Goal: Task Accomplishment & Management: Complete application form

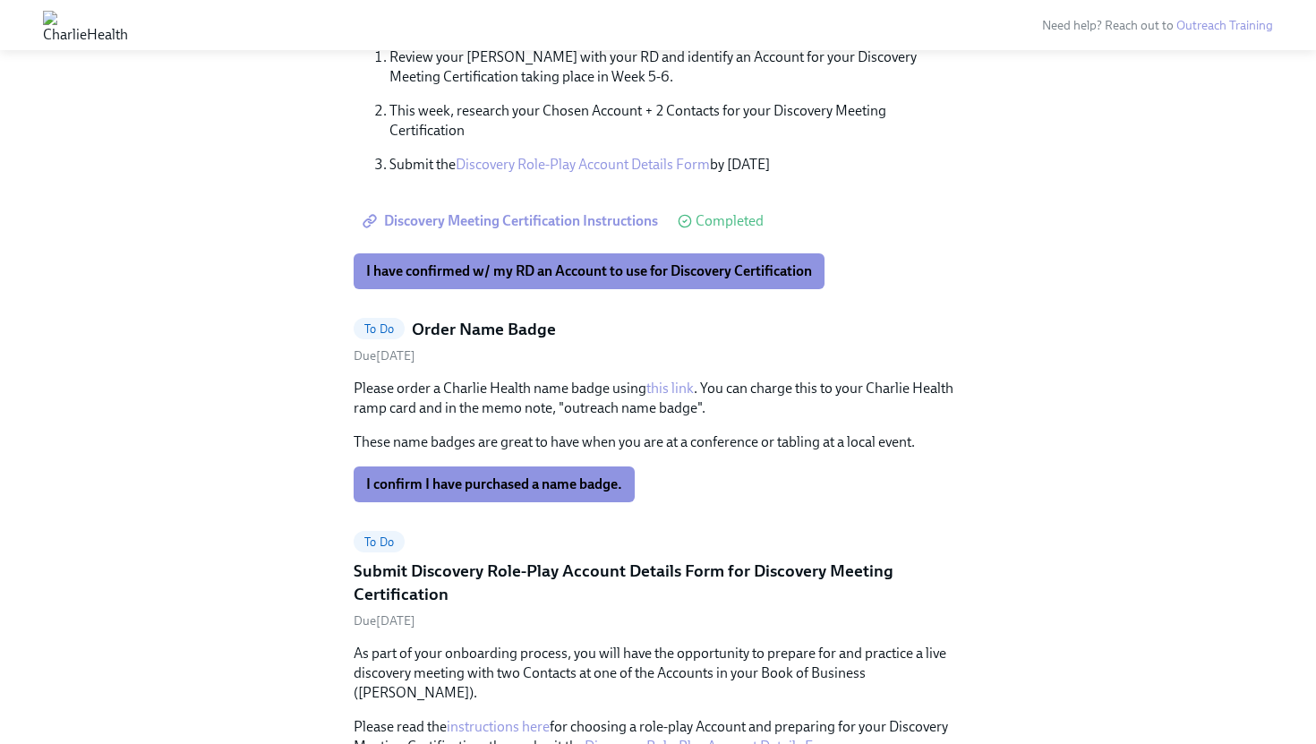
scroll to position [845, 0]
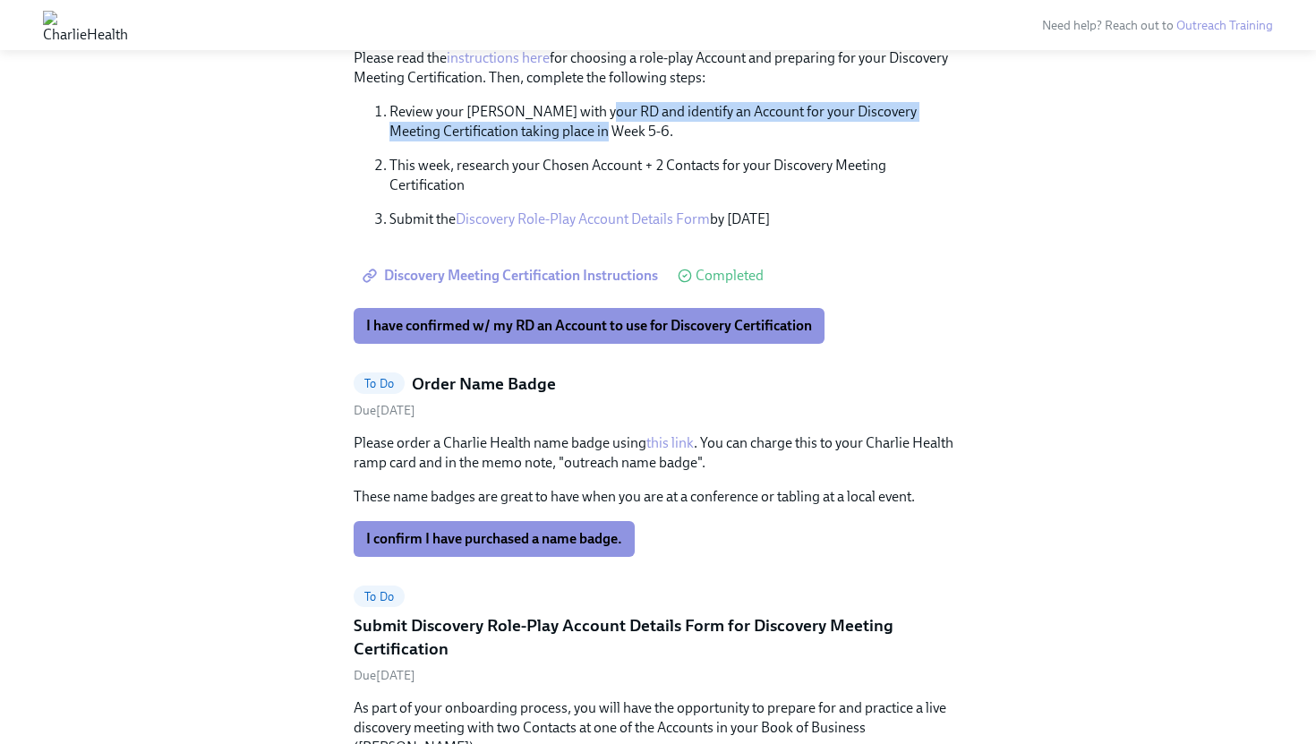
drag, startPoint x: 600, startPoint y: 84, endPoint x: 714, endPoint y: 101, distance: 115.9
click at [714, 102] on p "Review your [PERSON_NAME] with your RD and identify an Account for your Discove…" at bounding box center [675, 121] width 573 height 39
drag, startPoint x: 714, startPoint y: 101, endPoint x: 794, endPoint y: 98, distance: 79.8
click at [794, 102] on p "Review your [PERSON_NAME] with your RD and identify an Account for your Discove…" at bounding box center [675, 121] width 573 height 39
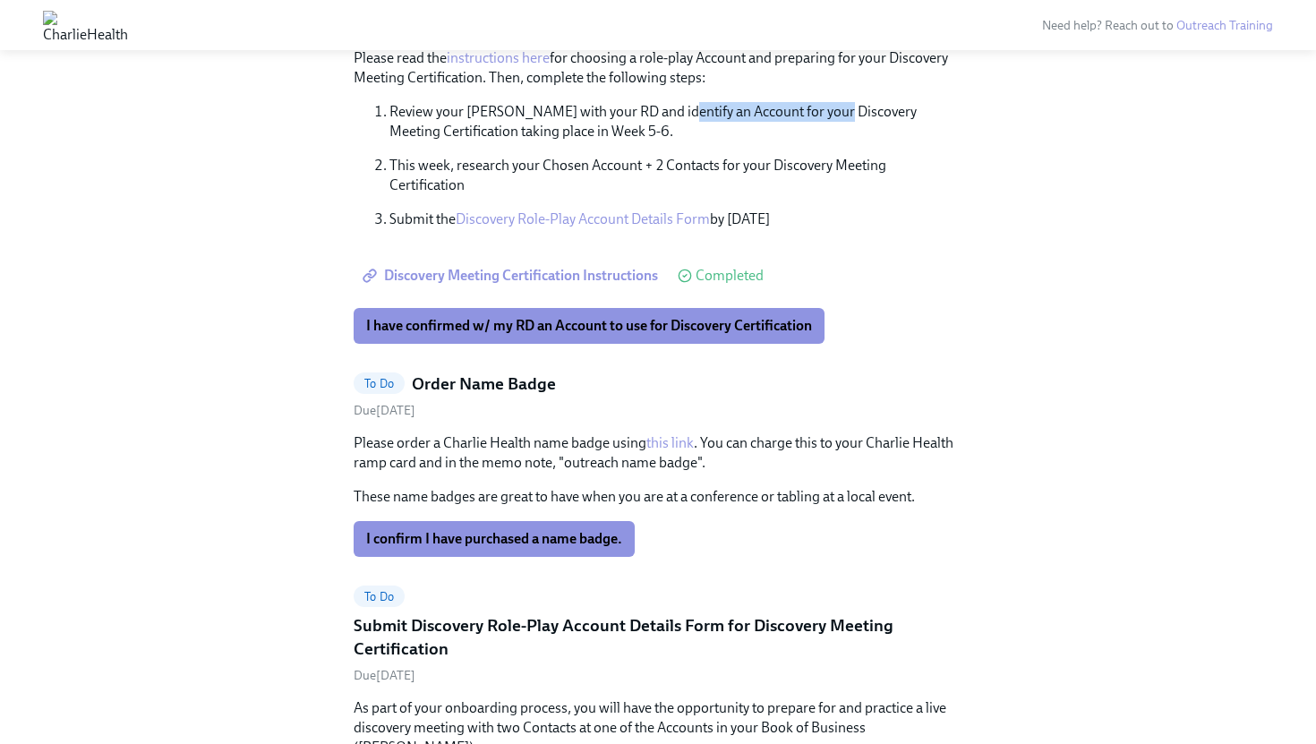
click at [794, 102] on p "Review your [PERSON_NAME] with your RD and identify an Account for your Discove…" at bounding box center [675, 121] width 573 height 39
click at [640, 308] on button "I have confirmed w/ my RD an Account to use for Discovery Certification" at bounding box center [589, 326] width 471 height 36
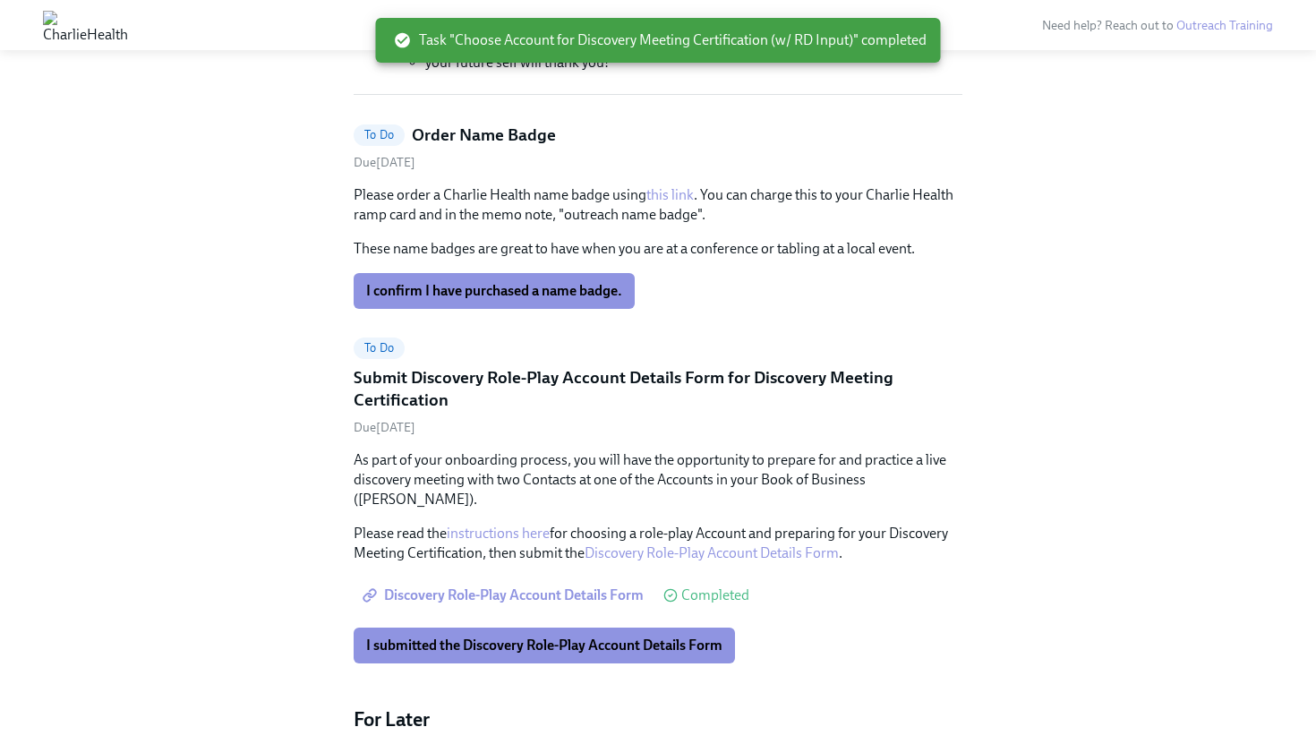
scroll to position [632, 0]
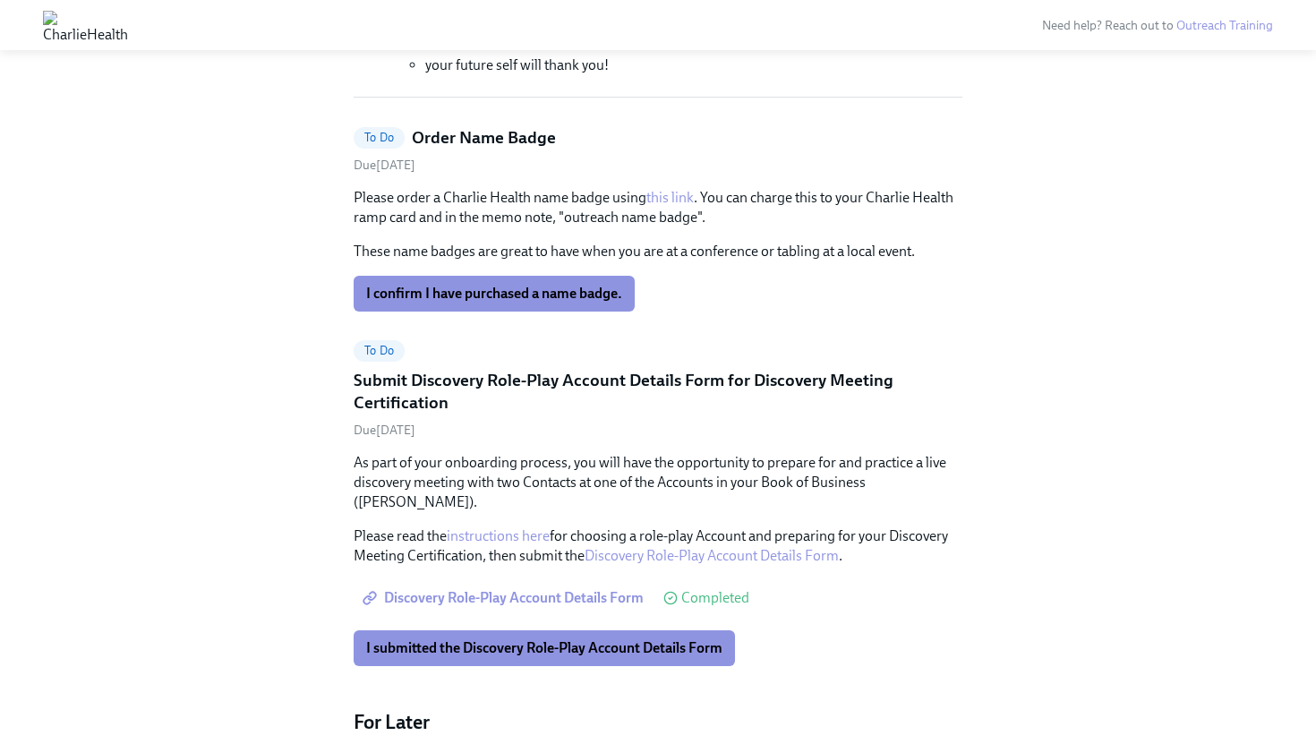
click at [526, 589] on span "Discovery Role-Play Account Details Form" at bounding box center [505, 598] width 278 height 18
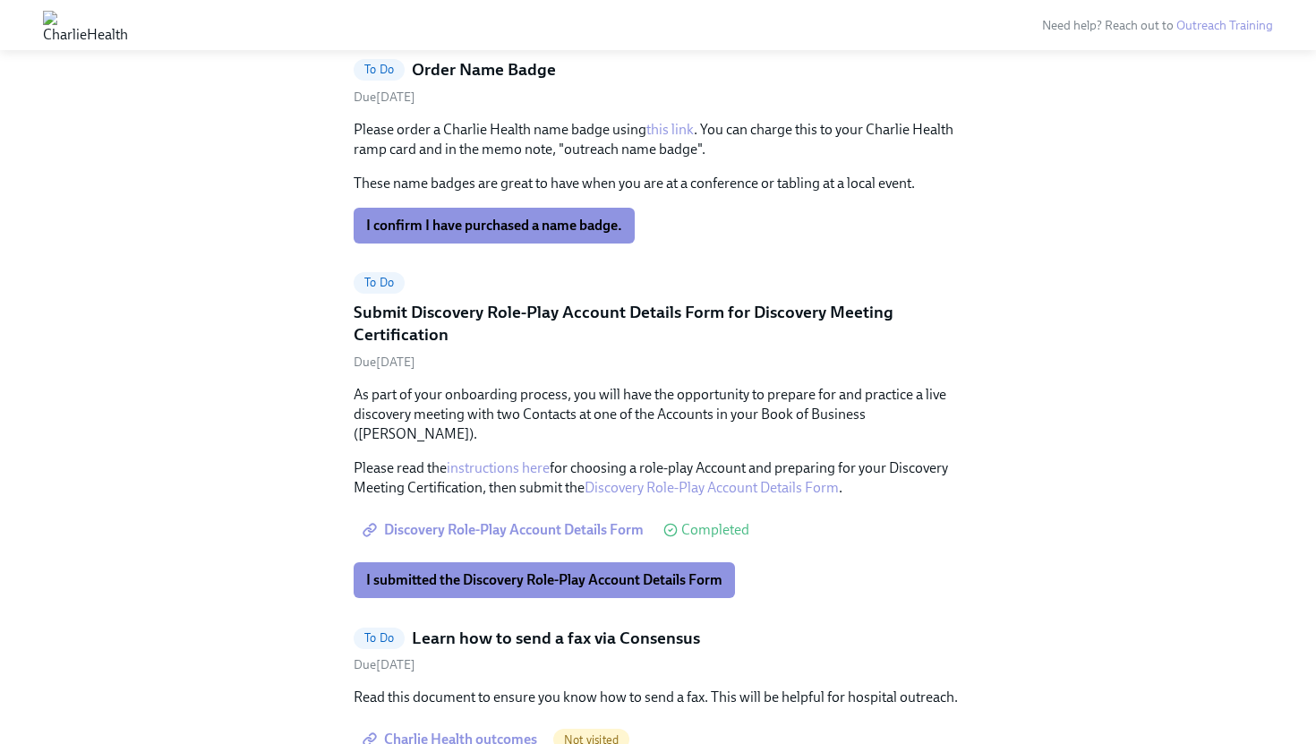
scroll to position [655, 0]
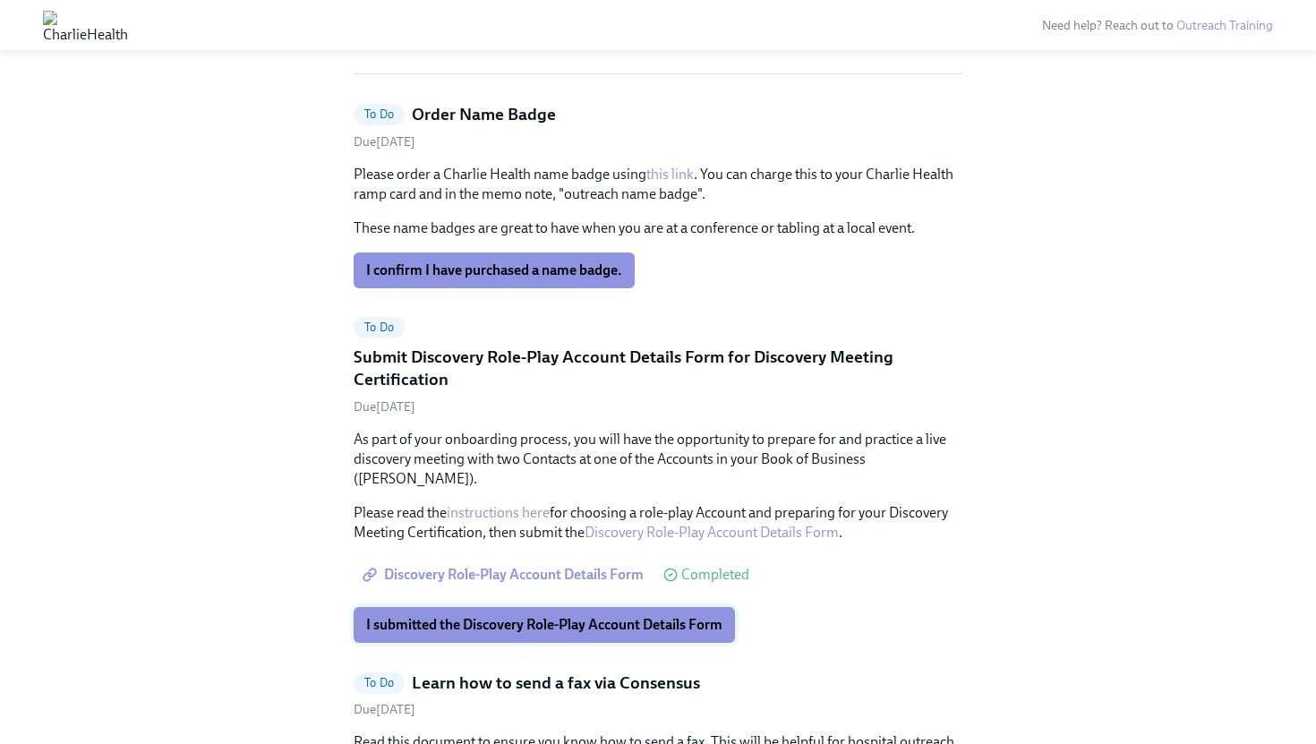
click at [513, 613] on button "I submitted the Discovery Role-Play Account Details Form" at bounding box center [544, 625] width 381 height 36
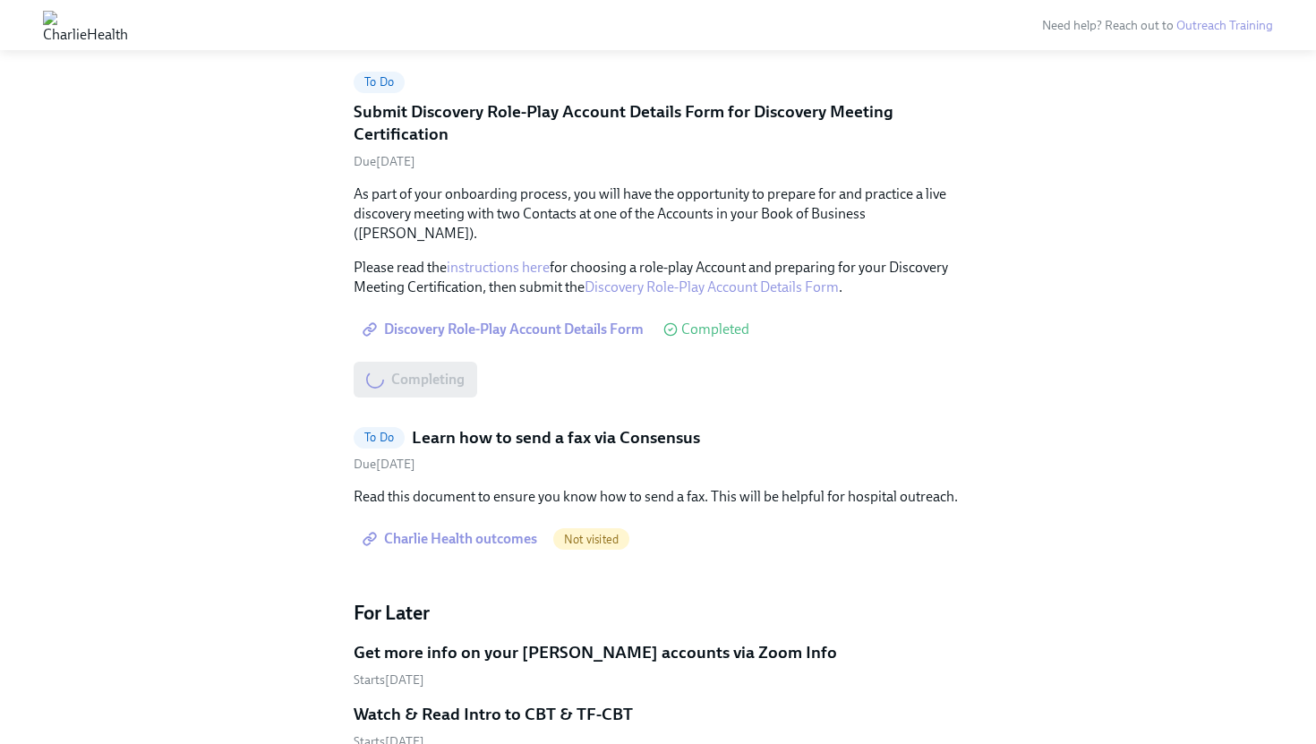
scroll to position [1108, 0]
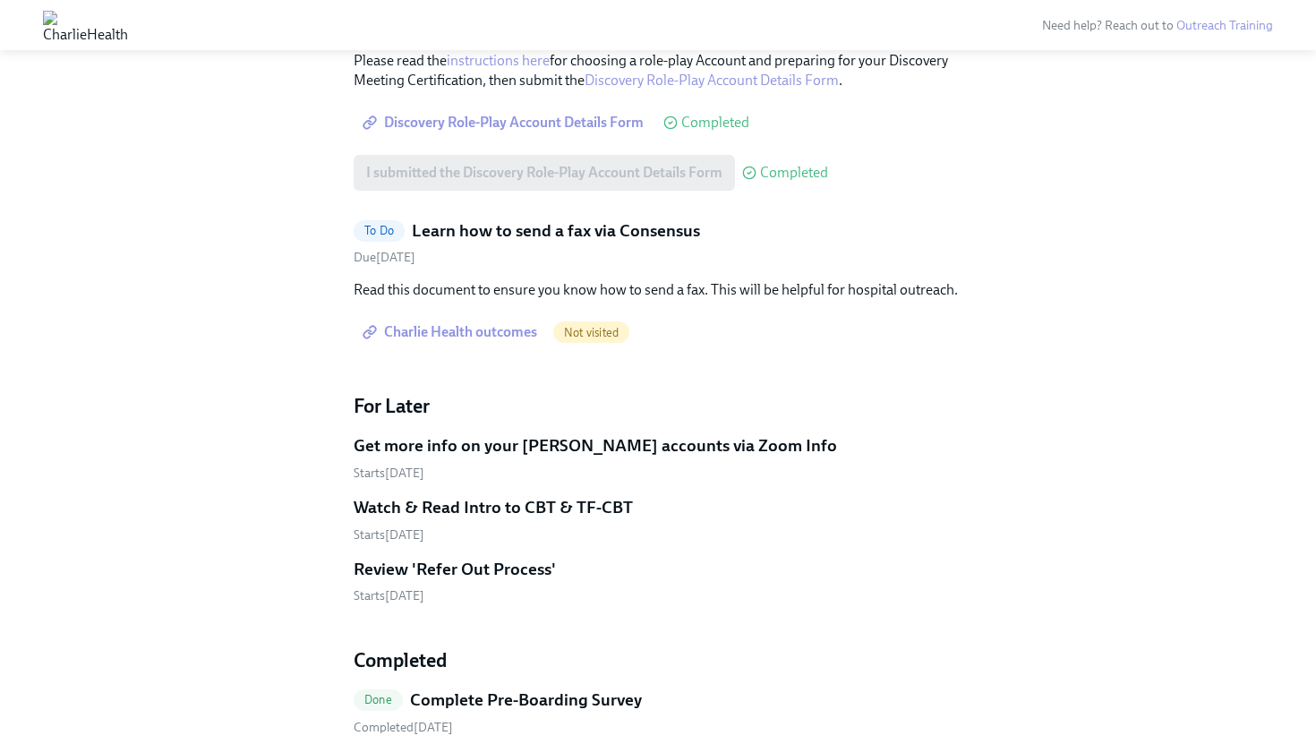
click at [479, 327] on link "Charlie Health outcomes" at bounding box center [452, 332] width 196 height 36
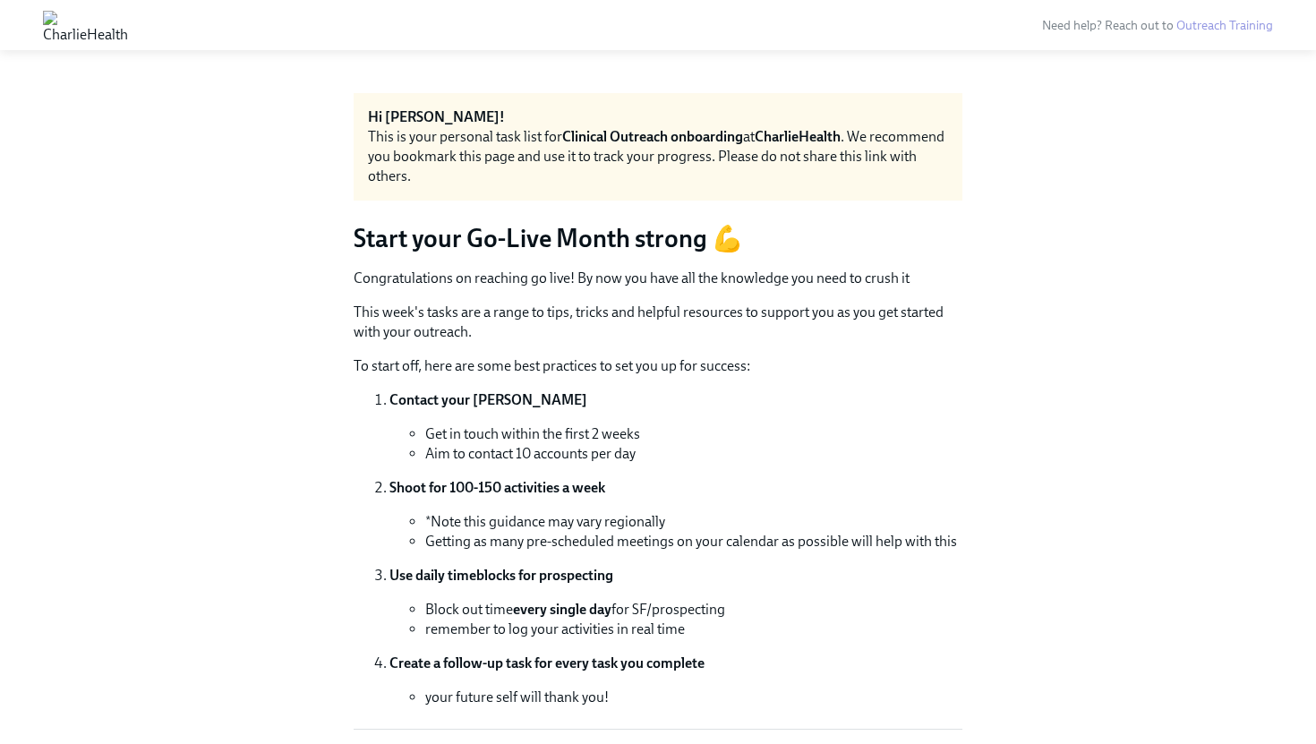
scroll to position [1, 0]
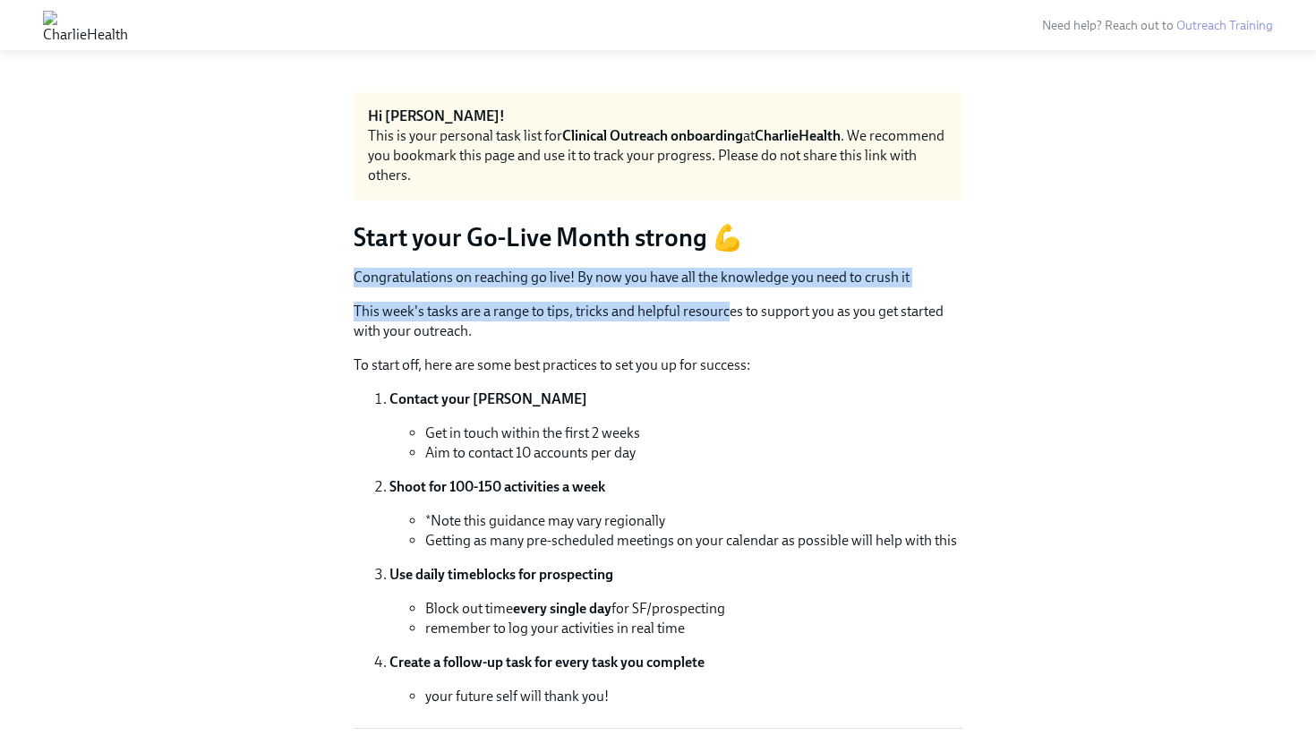
drag, startPoint x: 362, startPoint y: 257, endPoint x: 721, endPoint y: 312, distance: 363.3
click at [721, 312] on p "This week's tasks are a range to tips, tricks and helpful resources to support …" at bounding box center [658, 321] width 609 height 39
drag, startPoint x: 721, startPoint y: 312, endPoint x: 504, endPoint y: 228, distance: 232.4
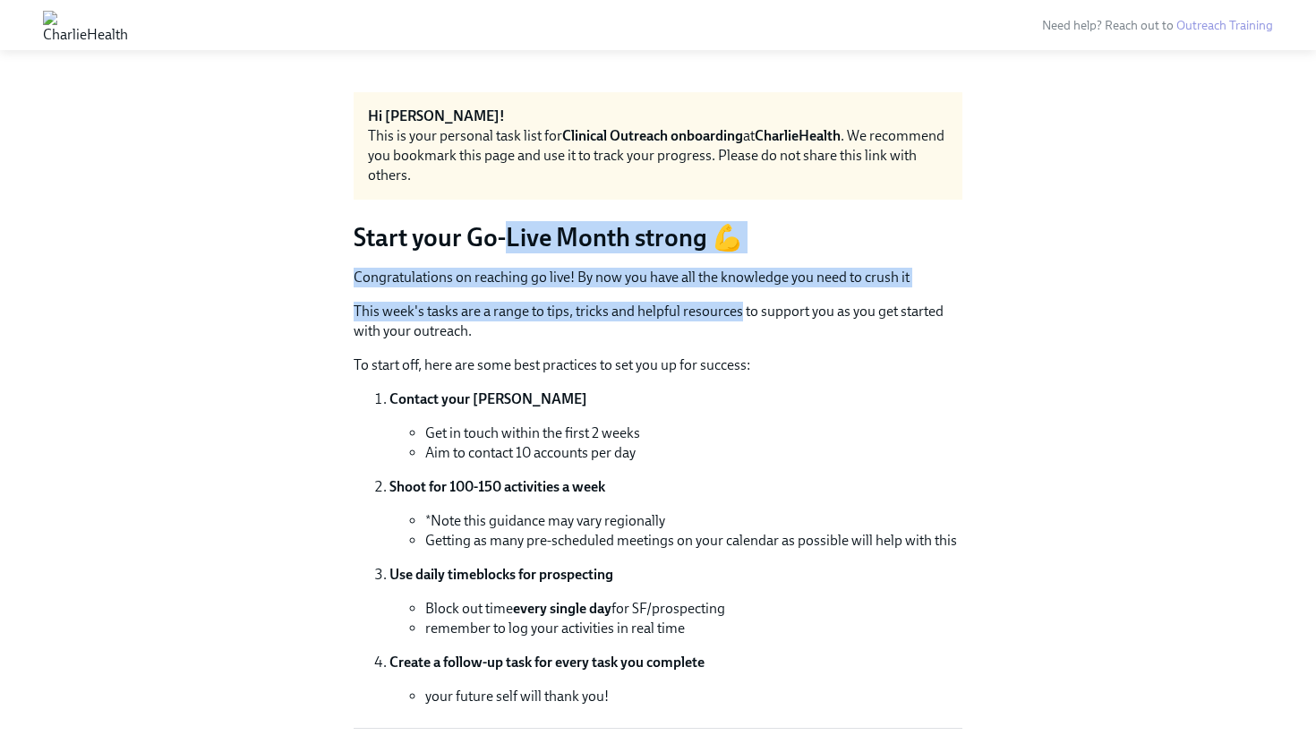
click at [504, 228] on h3 "Start your Go-Live Month strong 💪" at bounding box center [658, 237] width 609 height 32
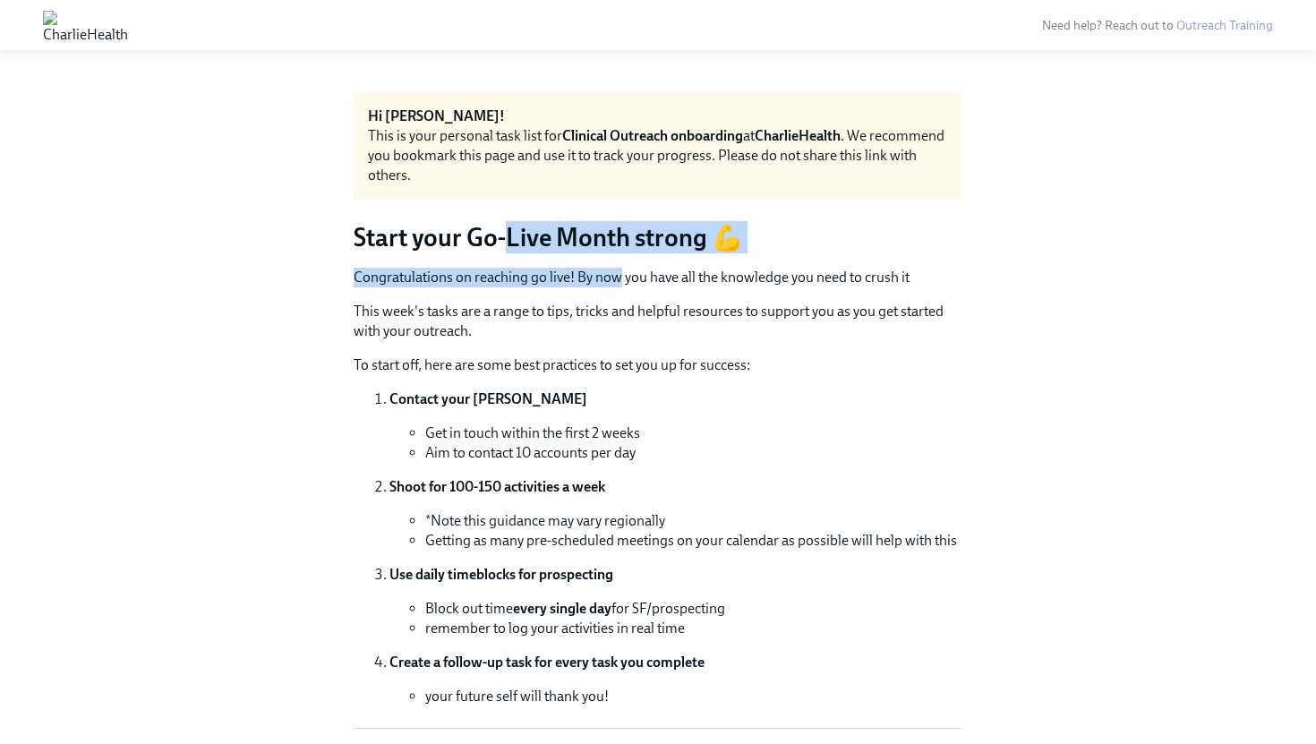
drag, startPoint x: 504, startPoint y: 228, endPoint x: 607, endPoint y: 281, distance: 115.7
click at [607, 281] on p "Congratulations on reaching go live! By now you have all the knowledge you need…" at bounding box center [658, 278] width 609 height 20
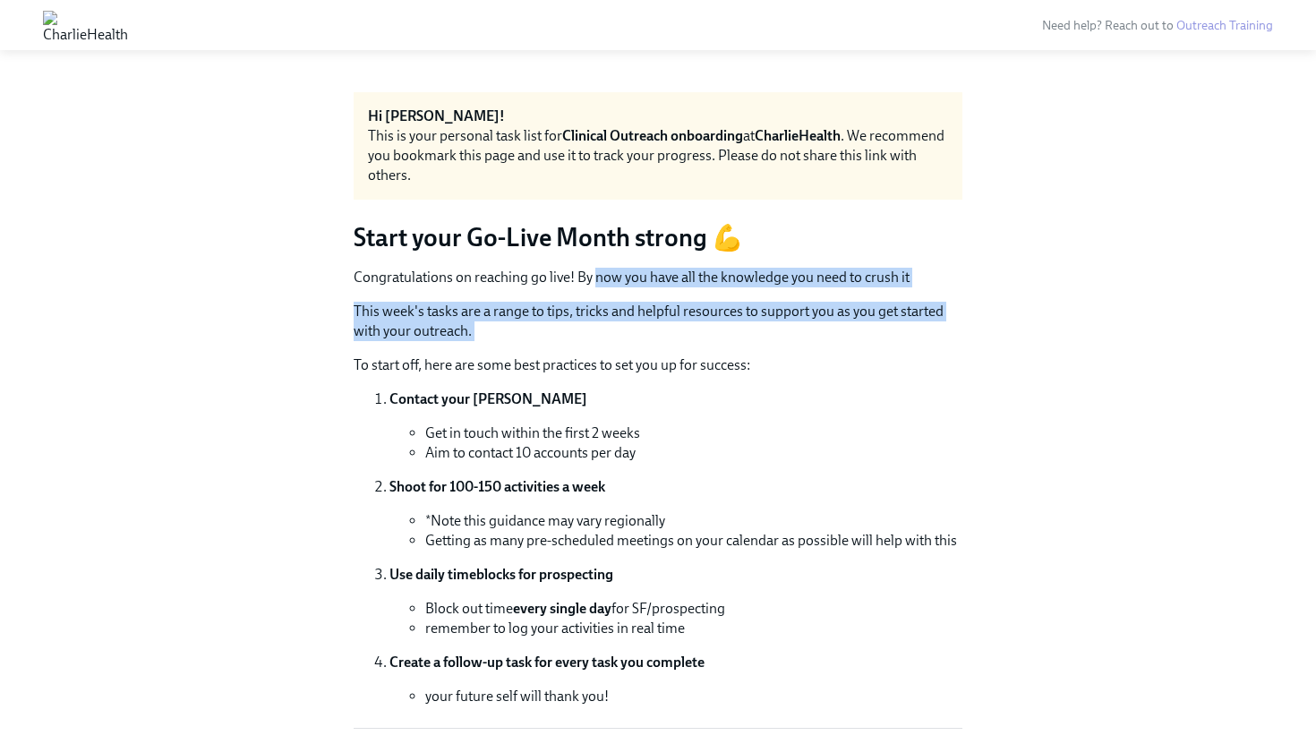
drag, startPoint x: 607, startPoint y: 281, endPoint x: 697, endPoint y: 324, distance: 99.3
click at [706, 324] on div "Congratulations on reaching go live! By now you have all the knowledge you need…" at bounding box center [658, 487] width 609 height 439
click at [697, 324] on p "This week's tasks are a range to tips, tricks and helpful resources to support …" at bounding box center [658, 321] width 609 height 39
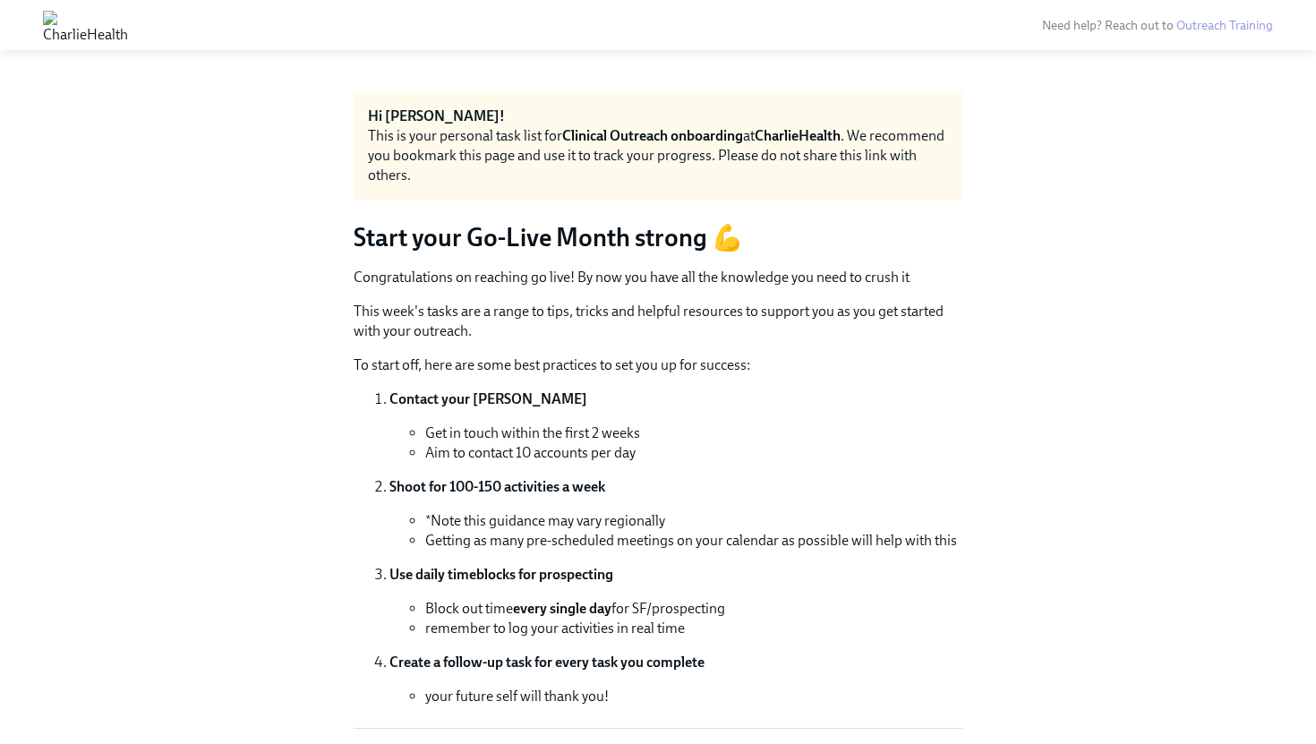
click at [697, 324] on p "This week's tasks are a range to tips, tricks and helpful resources to support …" at bounding box center [658, 321] width 609 height 39
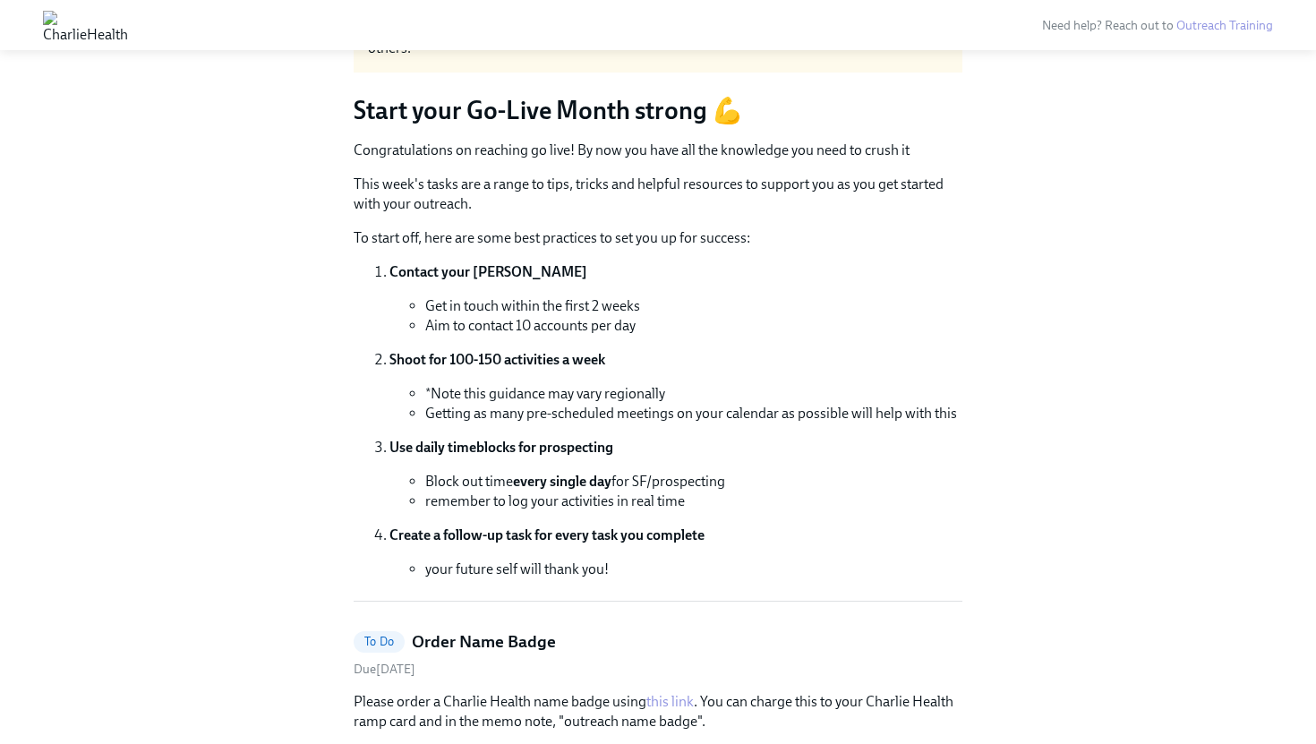
scroll to position [136, 0]
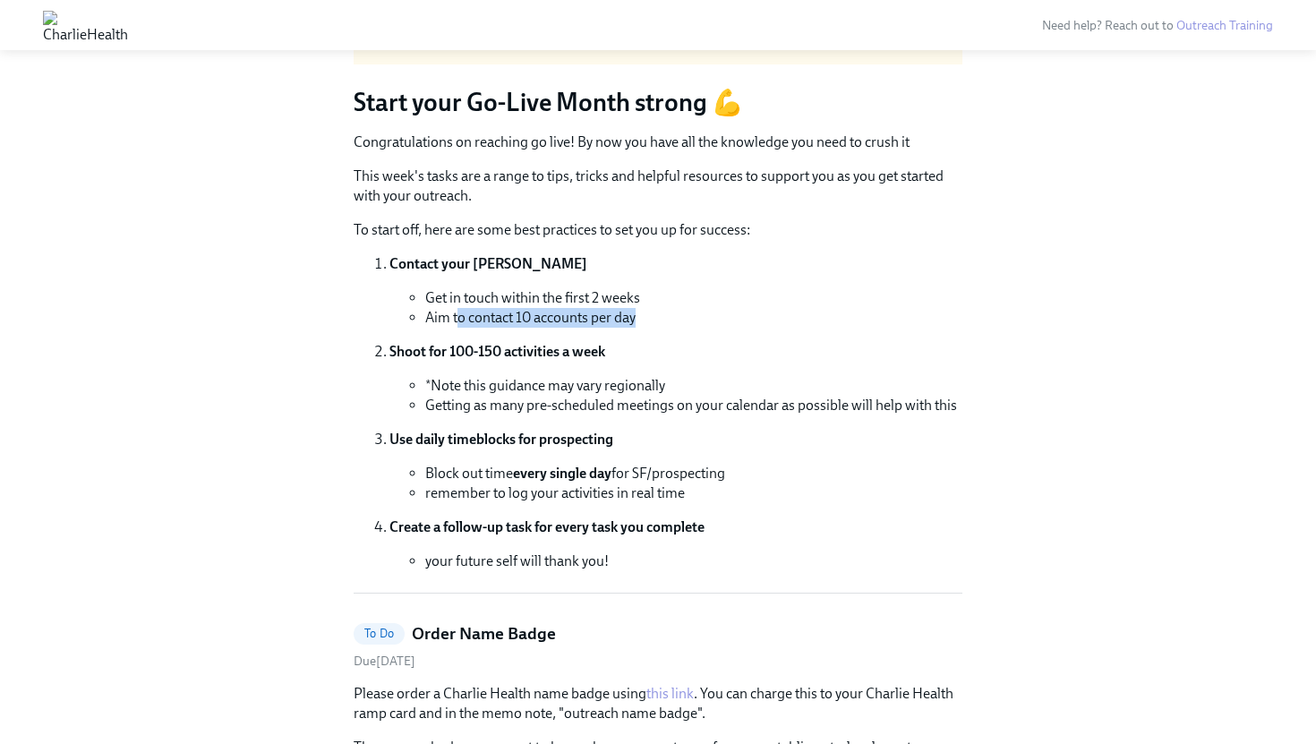
drag, startPoint x: 456, startPoint y: 321, endPoint x: 639, endPoint y: 338, distance: 184.3
click at [639, 338] on ol "Contact your [PERSON_NAME] Get in touch within the first 2 weeks Aim to contact…" at bounding box center [658, 412] width 609 height 317
drag, startPoint x: 639, startPoint y: 338, endPoint x: 501, endPoint y: 312, distance: 140.1
click at [501, 312] on ol "Contact your [PERSON_NAME] Get in touch within the first 2 weeks Aim to contact…" at bounding box center [658, 412] width 609 height 317
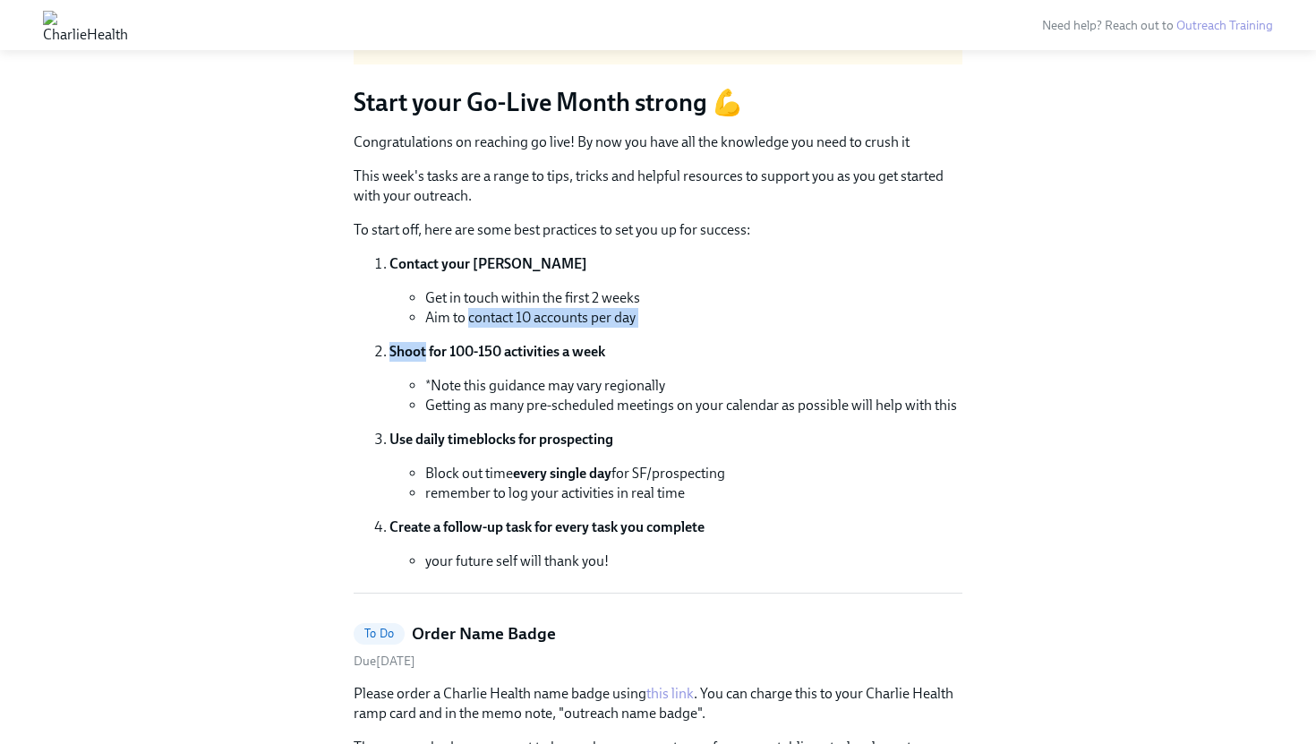
click at [501, 312] on li "Aim to contact 10 accounts per day" at bounding box center [693, 318] width 537 height 20
click at [395, 369] on li "Shoot for 100-150 activities a week *Note this guidance may vary regionally Get…" at bounding box center [675, 378] width 573 height 73
drag, startPoint x: 406, startPoint y: 354, endPoint x: 357, endPoint y: 305, distance: 68.4
click at [364, 312] on ol "Contact your [PERSON_NAME] Get in touch within the first 2 weeks Aim to contact…" at bounding box center [658, 412] width 609 height 317
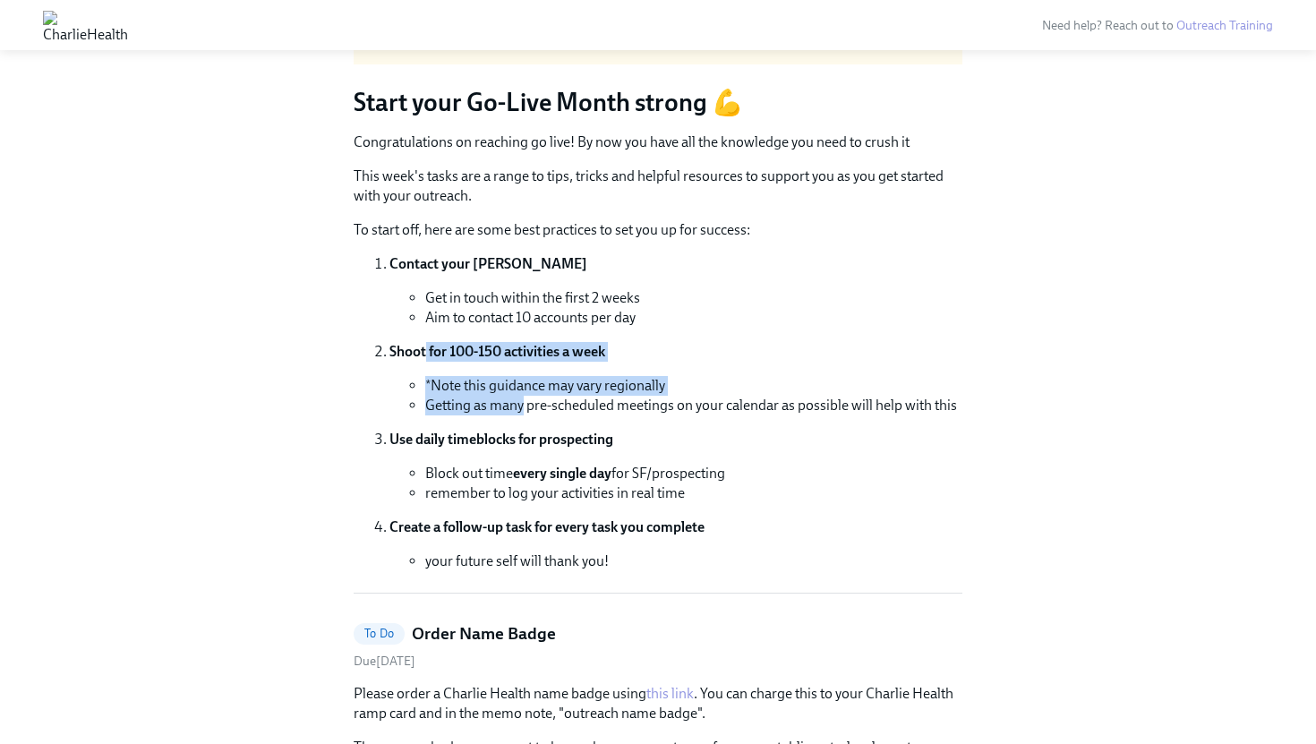
drag, startPoint x: 425, startPoint y: 355, endPoint x: 510, endPoint y: 385, distance: 90.3
click at [524, 401] on li "Shoot for 100-150 activities a week *Note this guidance may vary regionally Get…" at bounding box center [675, 378] width 573 height 73
click at [510, 385] on li "*Note this guidance may vary regionally" at bounding box center [693, 386] width 537 height 20
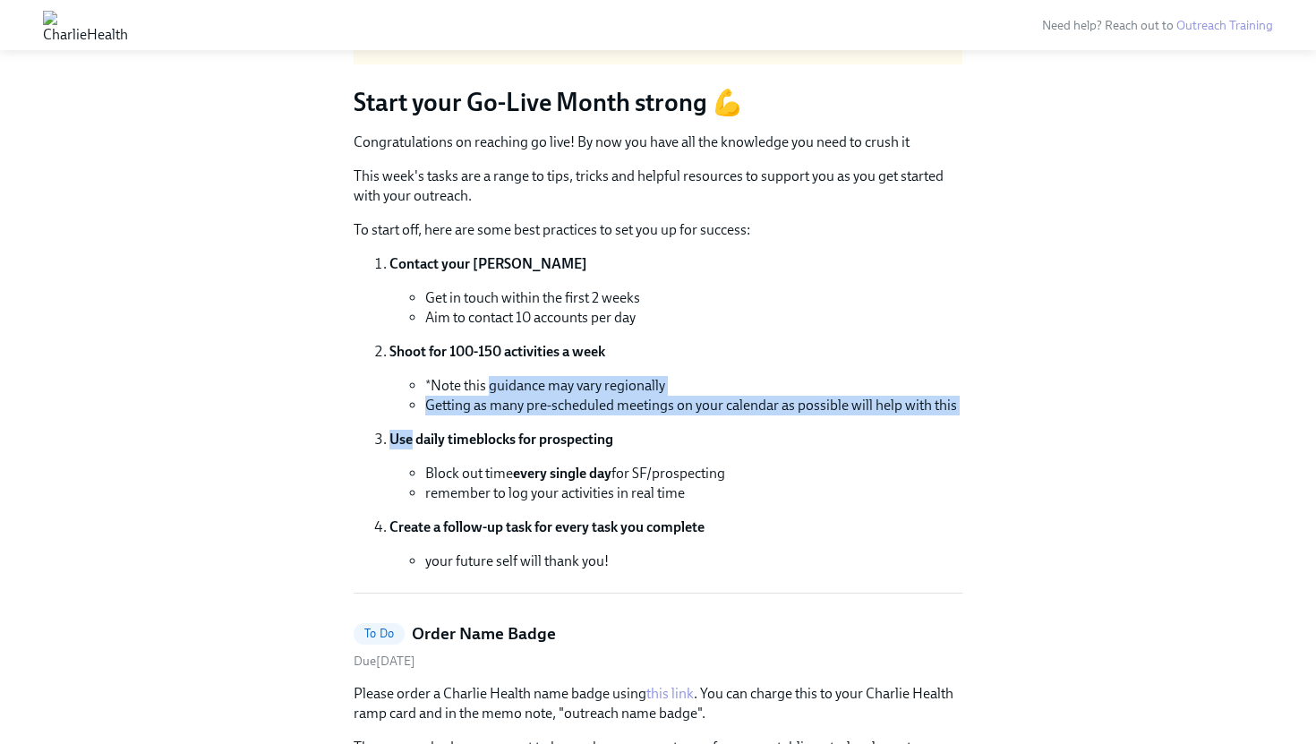
drag, startPoint x: 510, startPoint y: 385, endPoint x: 566, endPoint y: 422, distance: 66.6
click at [566, 422] on ol "Contact your [PERSON_NAME] Get in touch within the first 2 weeks Aim to contact…" at bounding box center [658, 412] width 609 height 317
drag, startPoint x: 566, startPoint y: 422, endPoint x: 629, endPoint y: 395, distance: 68.2
click at [629, 395] on ol "Contact your [PERSON_NAME] Get in touch within the first 2 weeks Aim to contact…" at bounding box center [658, 412] width 609 height 317
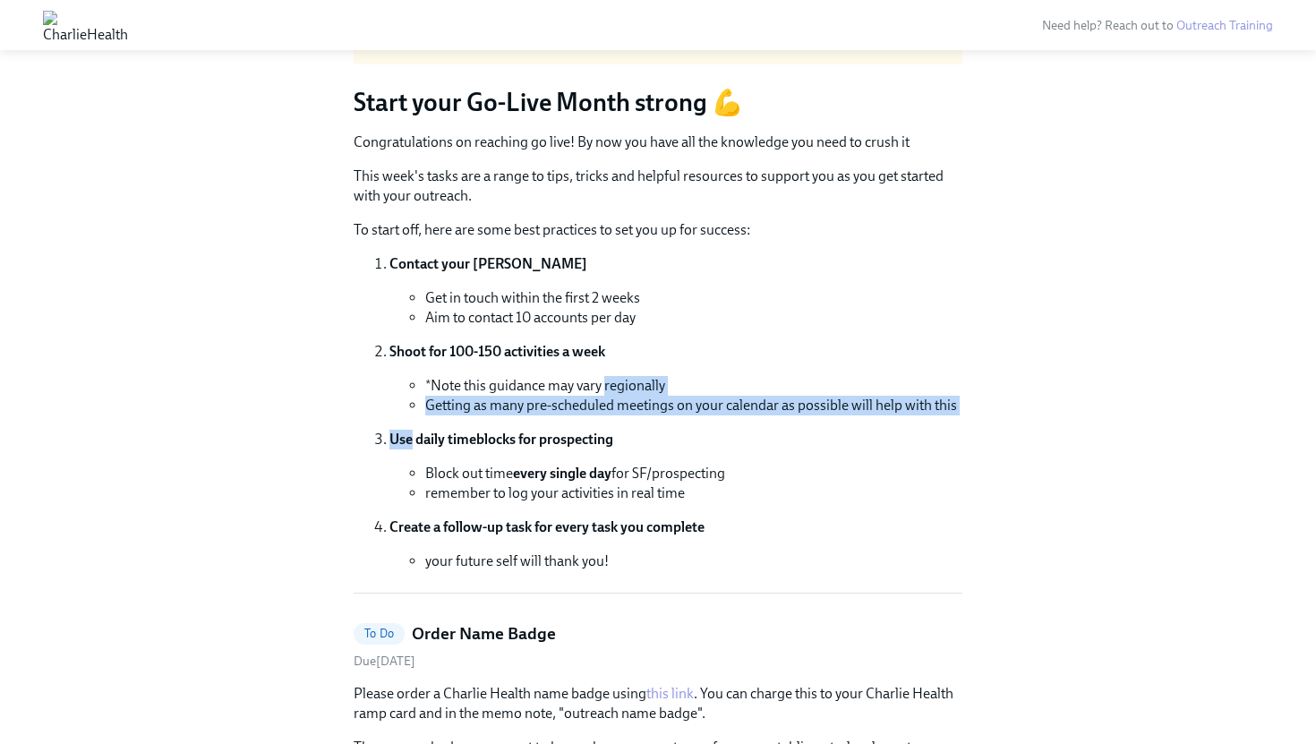
click at [624, 399] on li "Getting as many pre-scheduled meetings on your calendar as possible will help w…" at bounding box center [693, 406] width 537 height 20
drag, startPoint x: 627, startPoint y: 396, endPoint x: 442, endPoint y: 406, distance: 184.8
click at [442, 406] on li "Getting as many pre-scheduled meetings on your calendar as possible will help w…" at bounding box center [693, 406] width 537 height 20
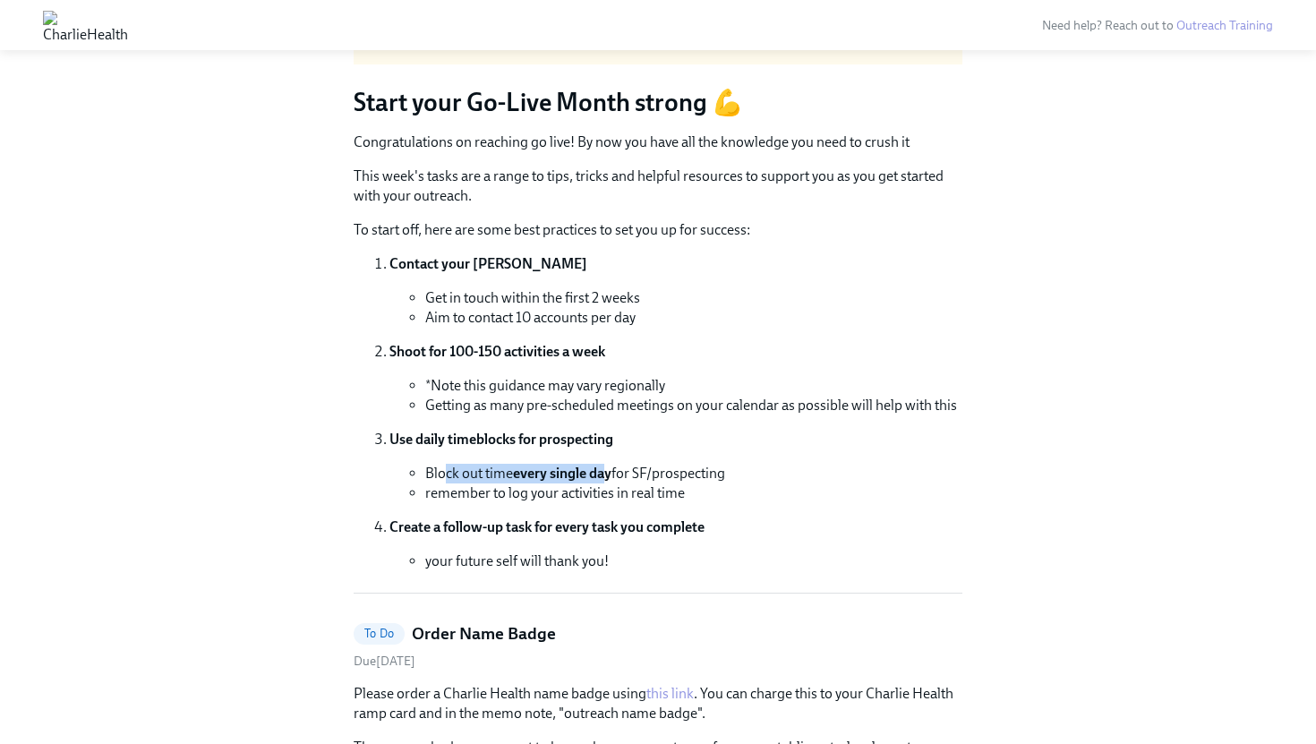
drag, startPoint x: 449, startPoint y: 473, endPoint x: 622, endPoint y: 483, distance: 174.0
click at [619, 483] on ul "Block out time every single day for SF/prospecting remember to log your activit…" at bounding box center [675, 483] width 573 height 39
click at [622, 483] on li "remember to log your activities in real time" at bounding box center [693, 493] width 537 height 20
drag, startPoint x: 622, startPoint y: 483, endPoint x: 448, endPoint y: 483, distance: 174.6
click at [441, 483] on li "remember to log your activities in real time" at bounding box center [693, 493] width 537 height 20
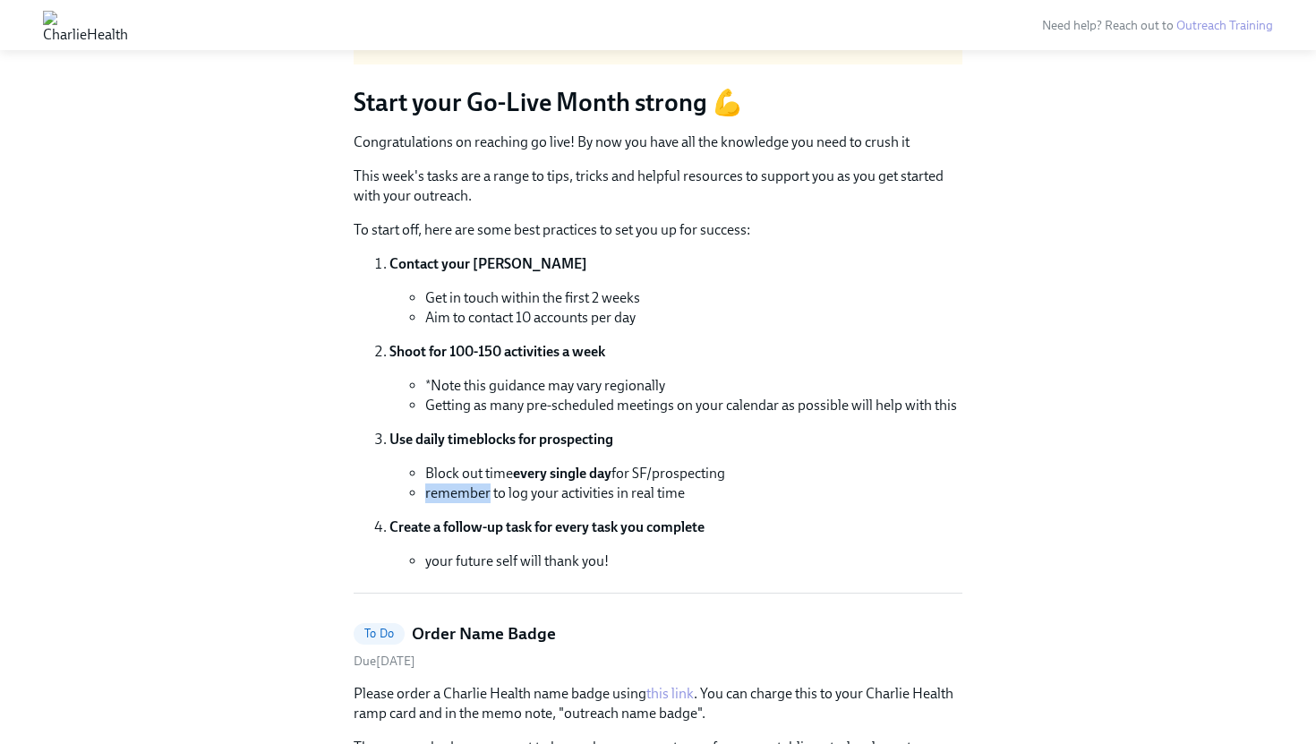
click at [448, 483] on li "remember to log your activities in real time" at bounding box center [693, 493] width 537 height 20
drag, startPoint x: 448, startPoint y: 483, endPoint x: 663, endPoint y: 483, distance: 214.9
click at [662, 483] on li "remember to log your activities in real time" at bounding box center [693, 493] width 537 height 20
click at [663, 483] on li "remember to log your activities in real time" at bounding box center [693, 493] width 537 height 20
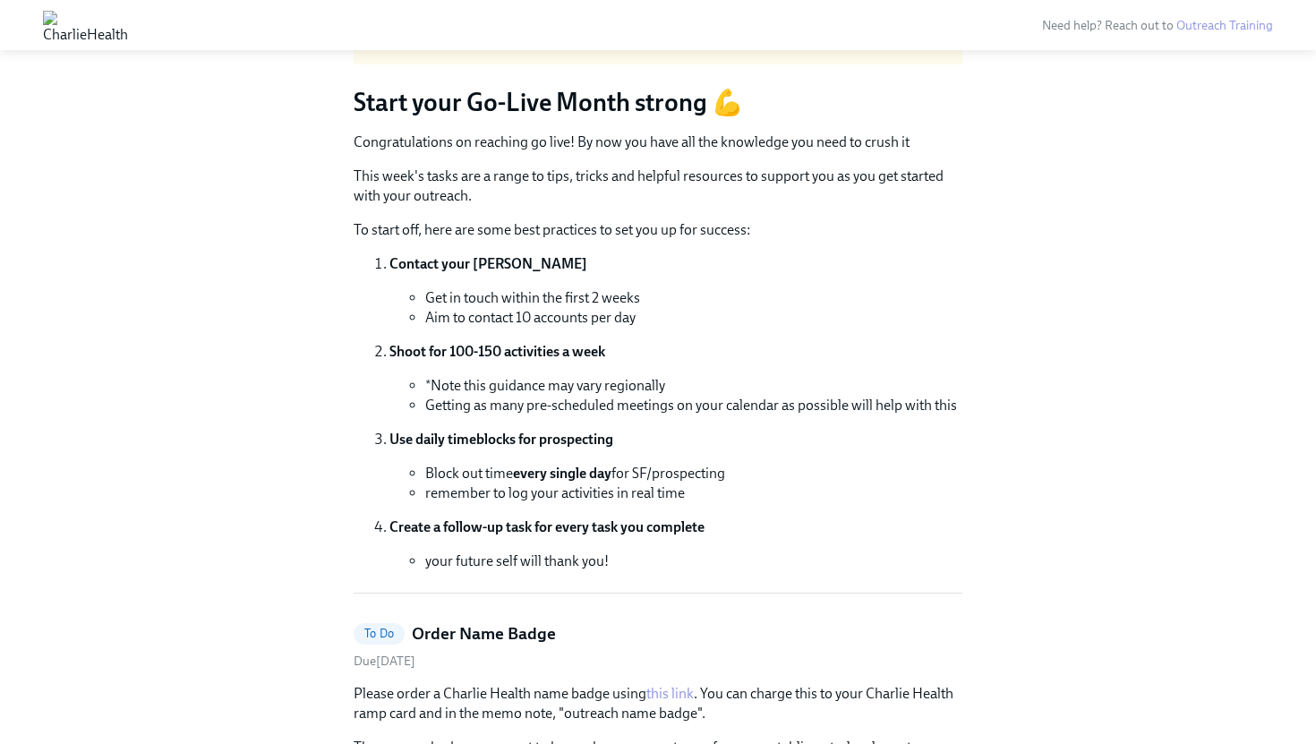
click at [605, 507] on ol "Contact your [PERSON_NAME] Get in touch within the first 2 weeks Aim to contact…" at bounding box center [658, 412] width 609 height 317
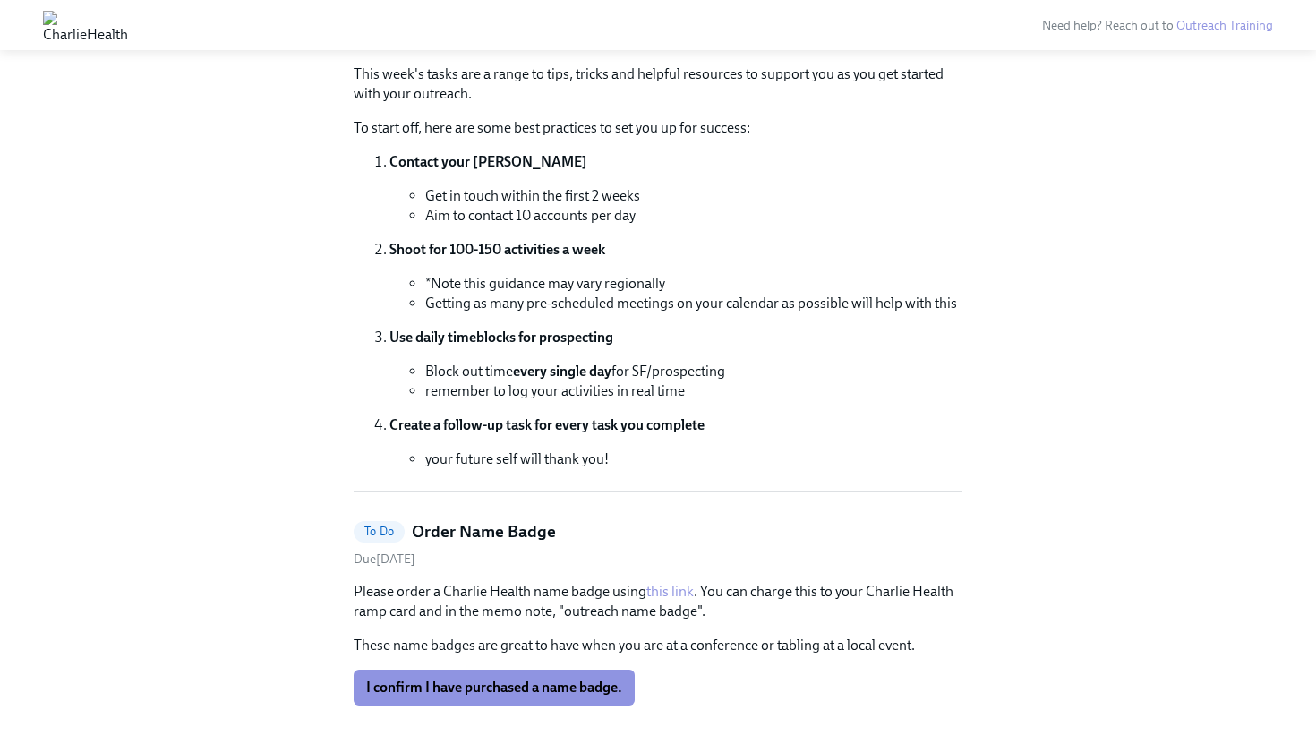
scroll to position [279, 0]
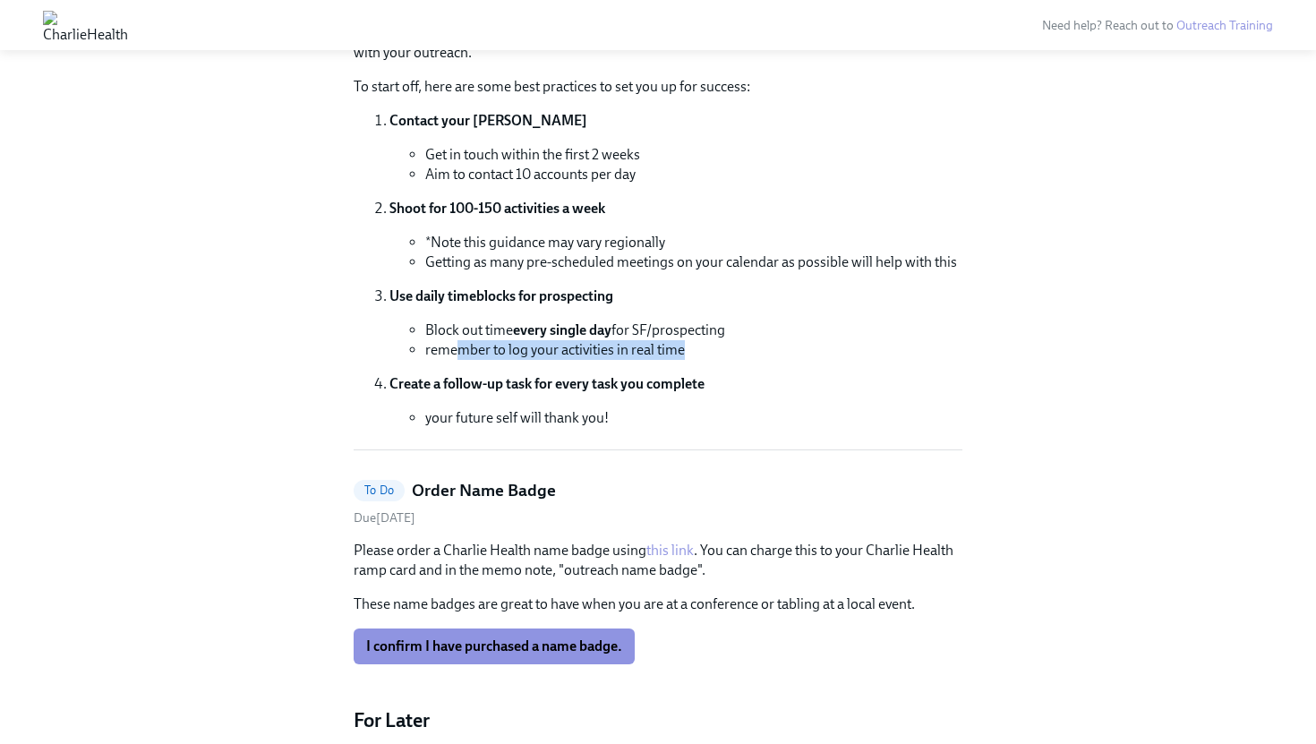
drag, startPoint x: 461, startPoint y: 341, endPoint x: 661, endPoint y: 362, distance: 200.7
click at [661, 363] on ol "Contact your [PERSON_NAME] Get in touch within the first 2 weeks Aim to contact…" at bounding box center [658, 269] width 609 height 317
click at [661, 362] on ol "Contact your [PERSON_NAME] Get in touch within the first 2 weeks Aim to contact…" at bounding box center [658, 269] width 609 height 317
drag, startPoint x: 435, startPoint y: 412, endPoint x: 555, endPoint y: 427, distance: 120.9
click at [555, 427] on li "your future self will thank you!" at bounding box center [693, 418] width 537 height 20
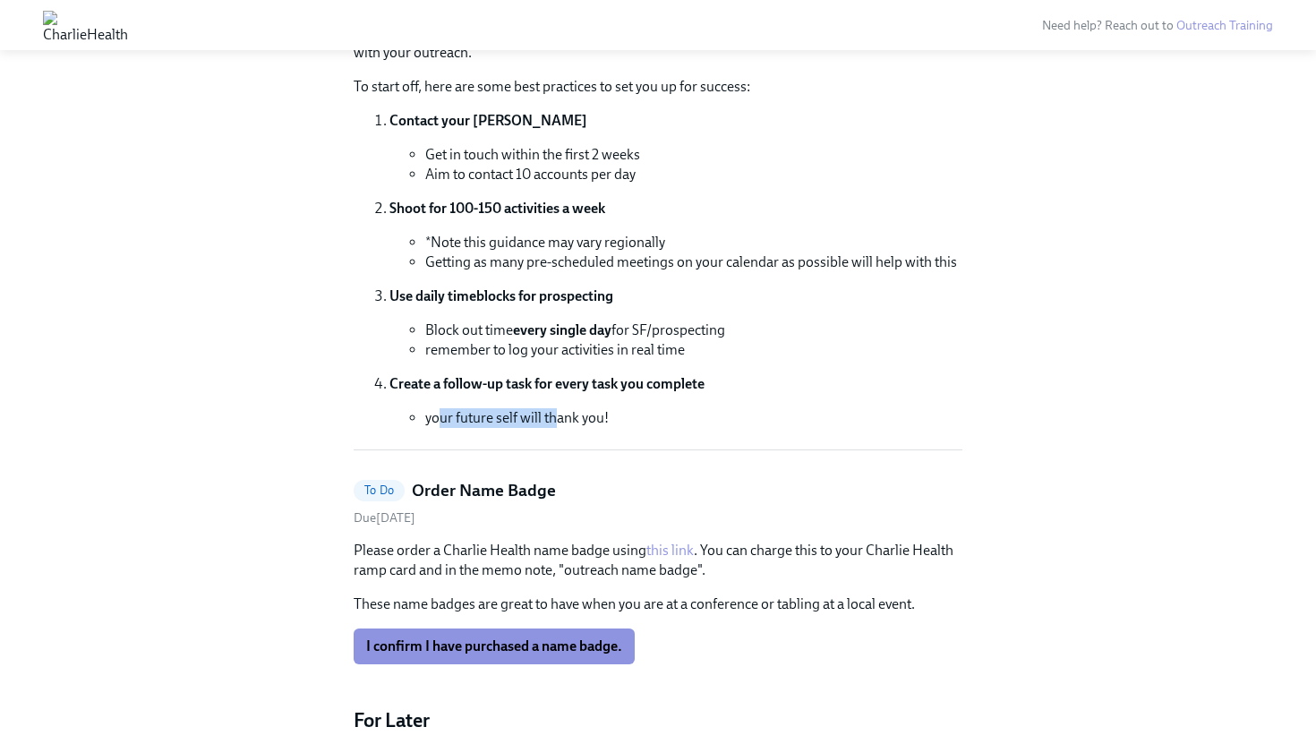
click at [555, 427] on li "your future self will thank you!" at bounding box center [693, 418] width 537 height 20
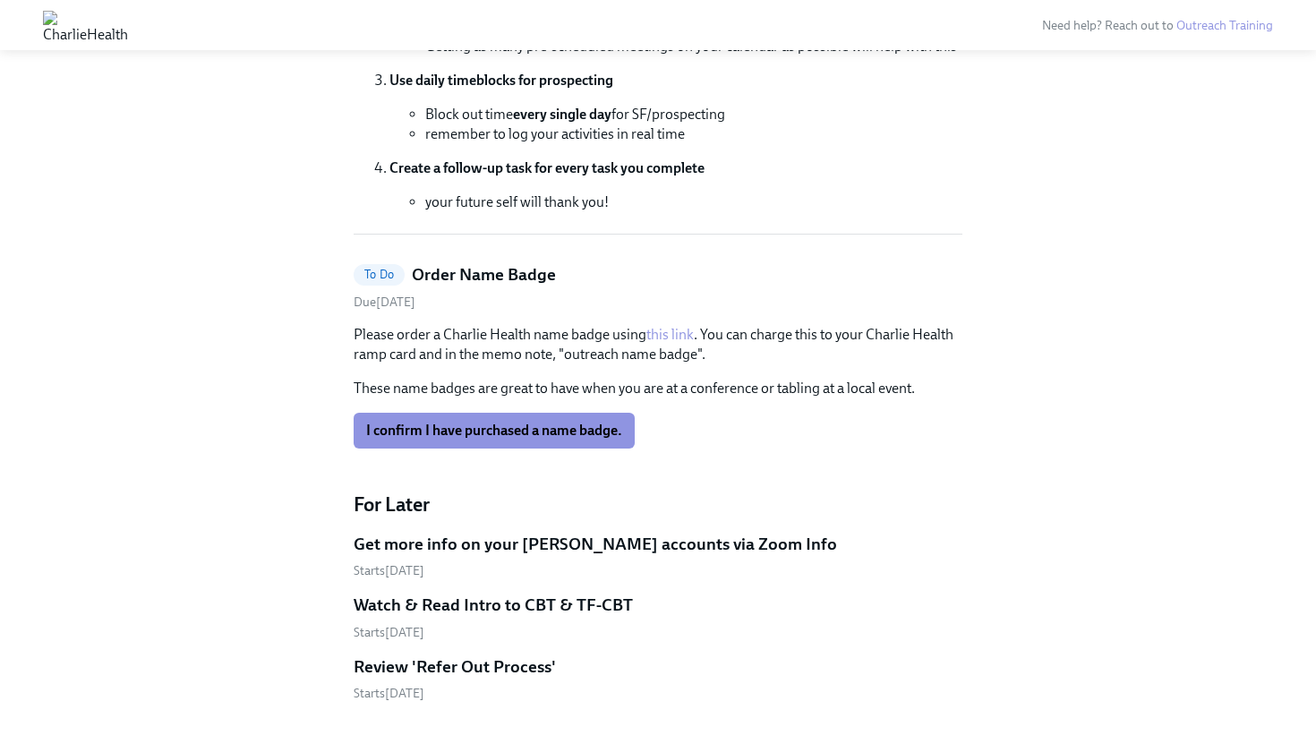
scroll to position [605, 0]
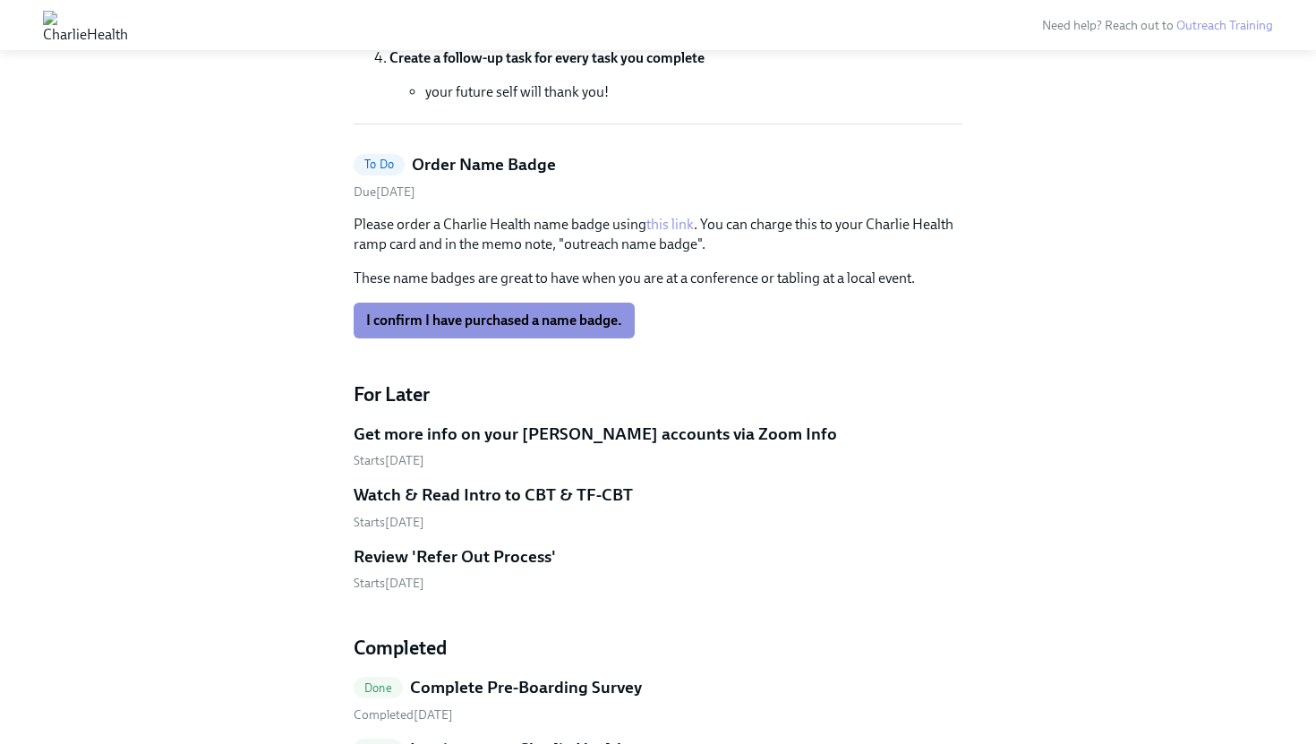
drag, startPoint x: 395, startPoint y: 227, endPoint x: 843, endPoint y: 259, distance: 449.7
click at [845, 259] on div "Please order a Charlie Health name badge using this link . You can charge this …" at bounding box center [658, 251] width 609 height 73
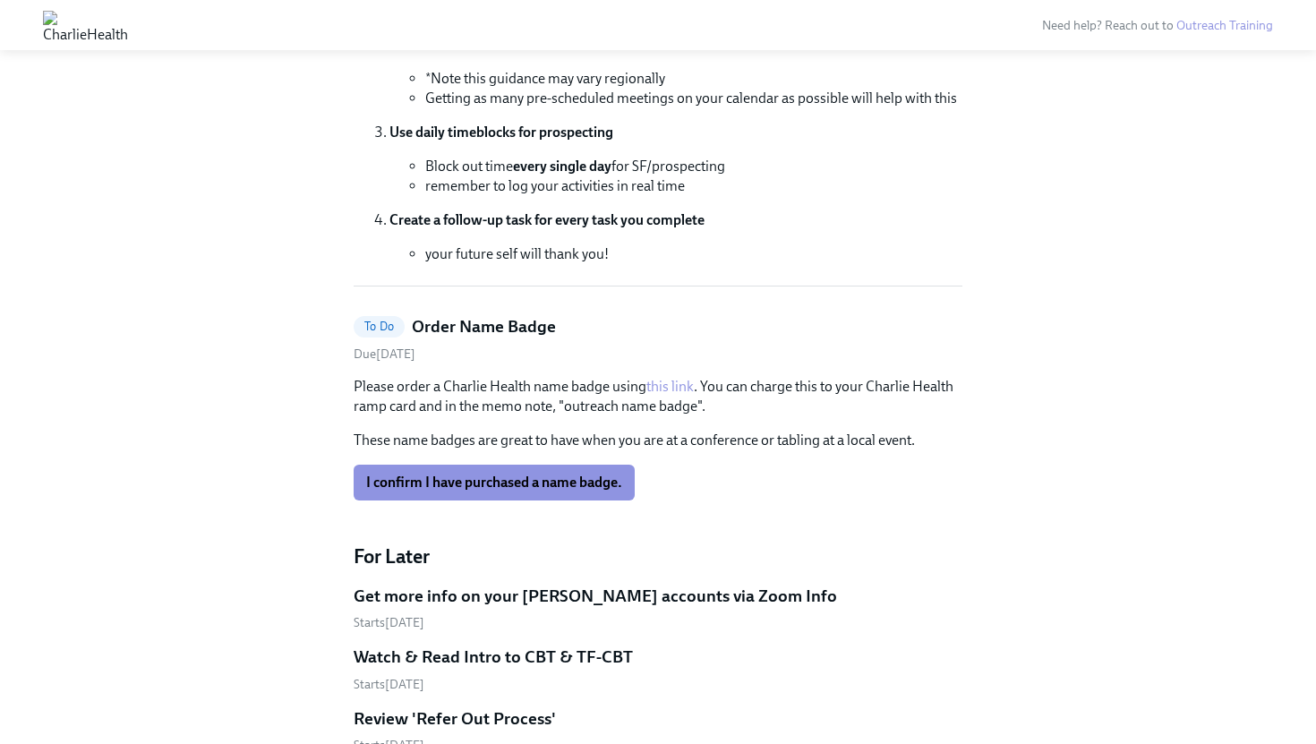
scroll to position [0, 0]
